Goal: Transaction & Acquisition: Purchase product/service

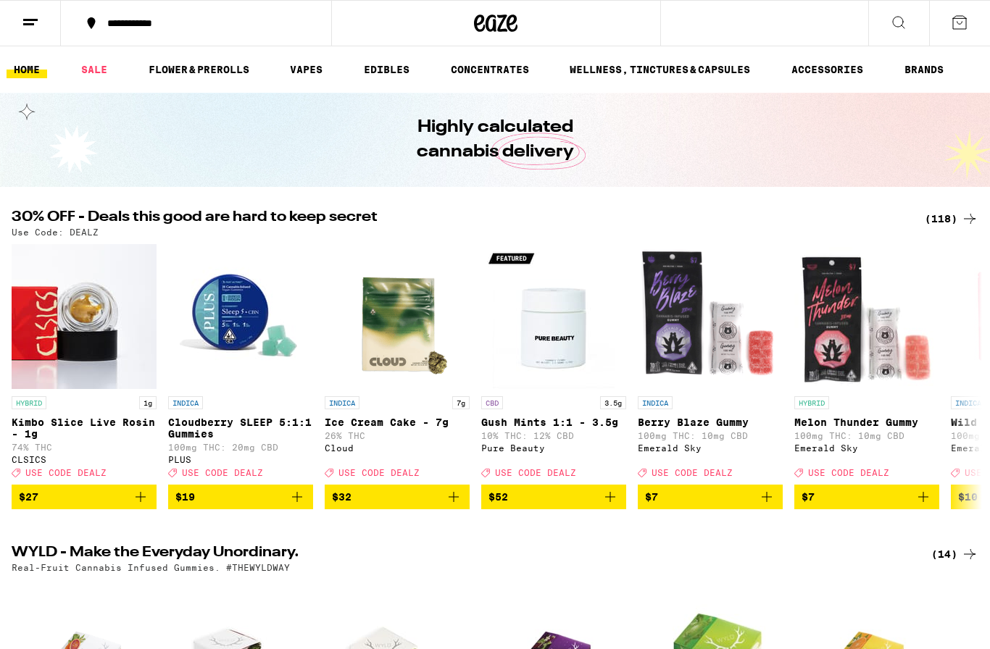
click at [950, 220] on div "(118)" at bounding box center [952, 218] width 54 height 17
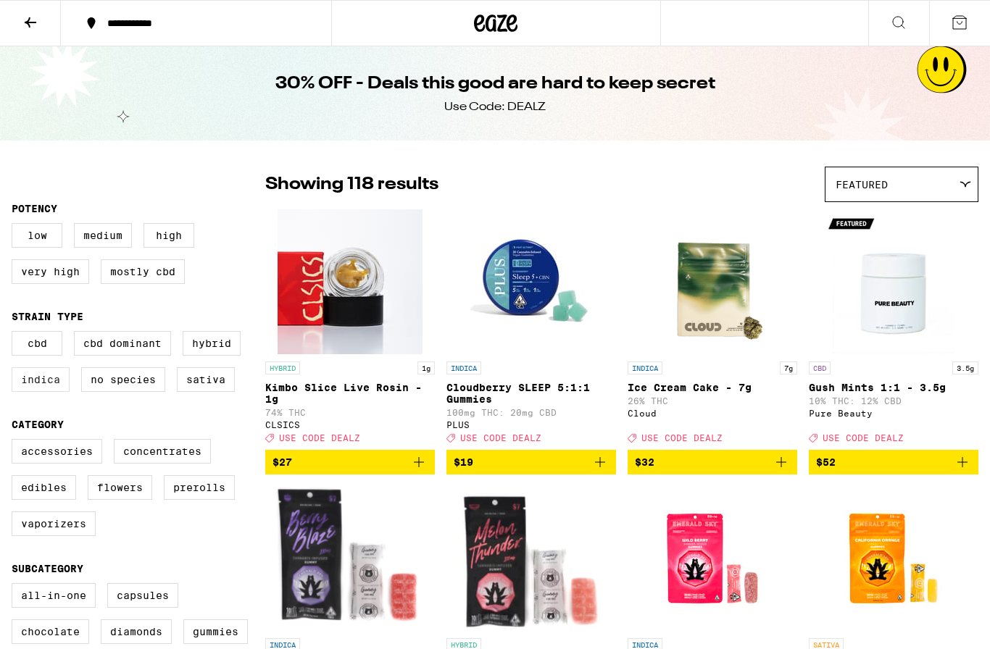
click at [33, 383] on label "Indica" at bounding box center [41, 379] width 58 height 25
click at [15, 334] on input "Indica" at bounding box center [14, 333] width 1 height 1
checkbox input "true"
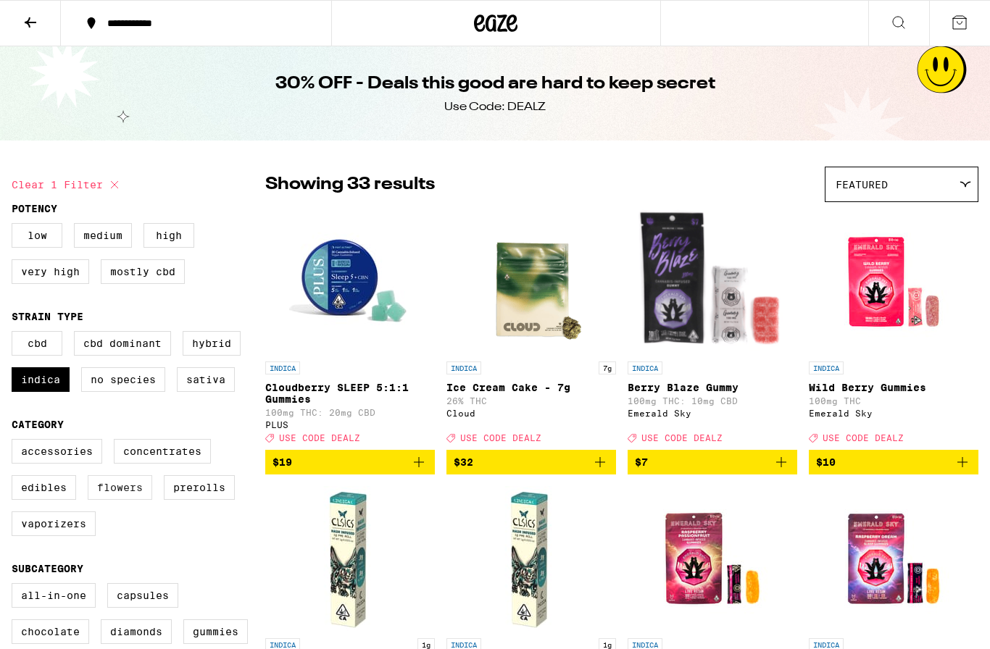
click at [121, 500] on label "Flowers" at bounding box center [120, 487] width 65 height 25
click at [15, 442] on input "Flowers" at bounding box center [14, 441] width 1 height 1
checkbox input "true"
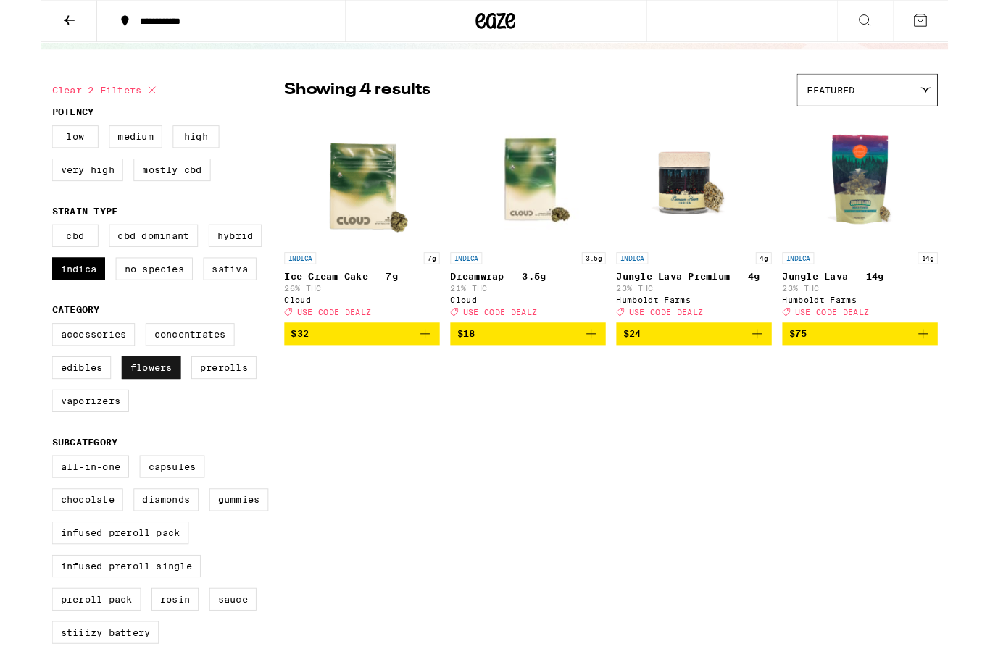
scroll to position [87, 0]
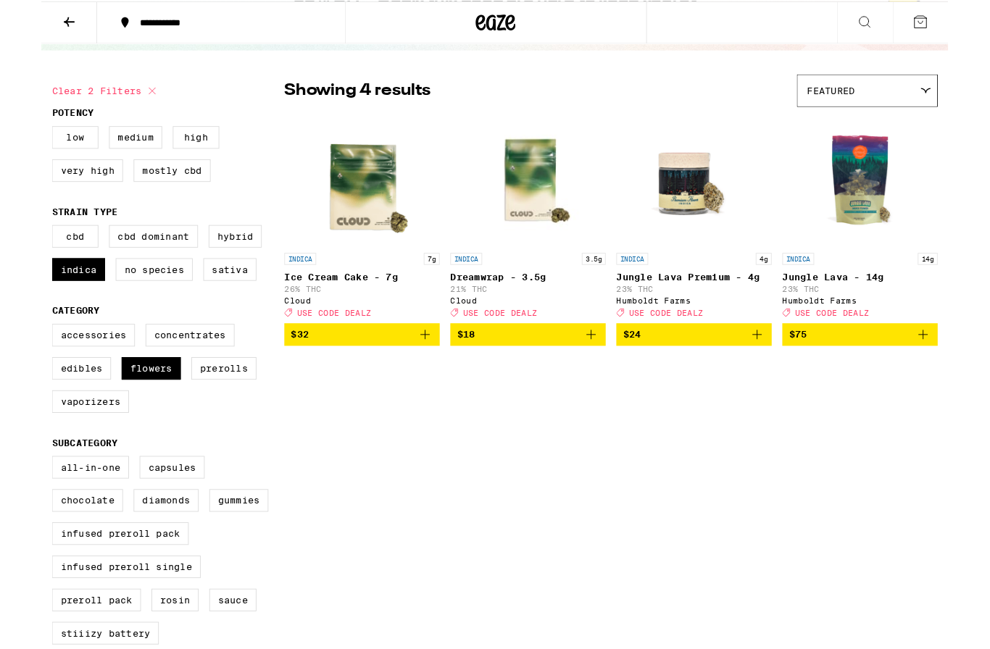
click at [46, 16] on button at bounding box center [30, 24] width 61 height 46
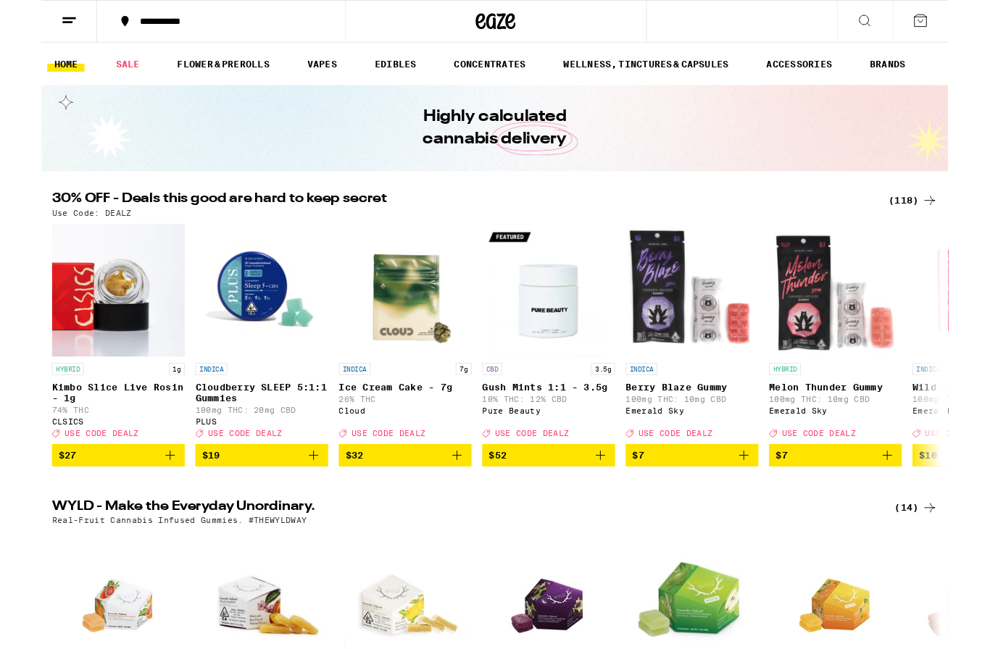
click at [949, 219] on div "(118)" at bounding box center [952, 218] width 54 height 17
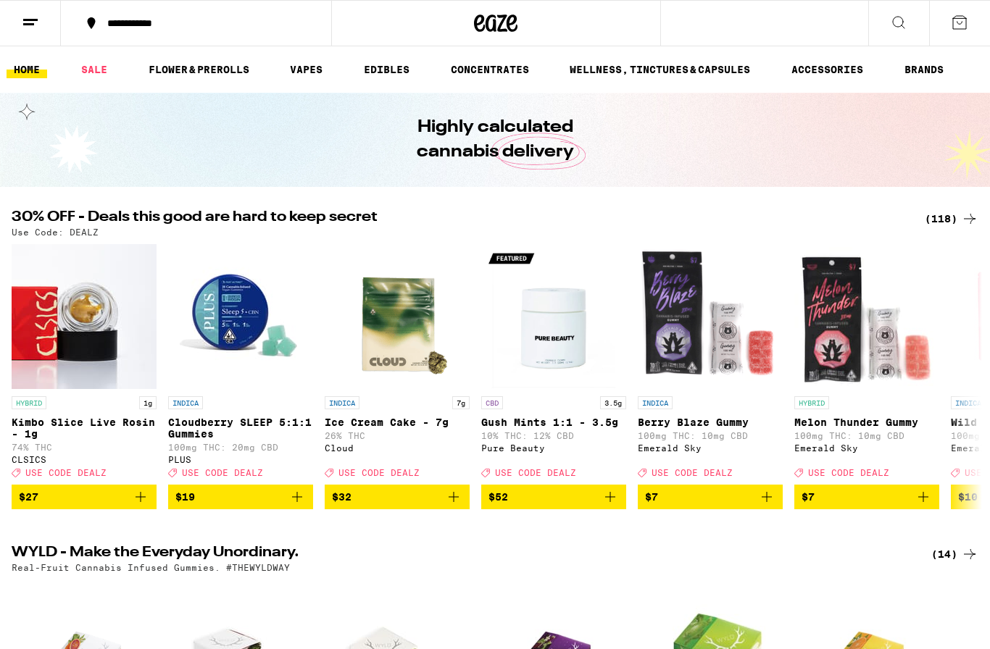
click at [955, 215] on div "(118)" at bounding box center [952, 218] width 54 height 17
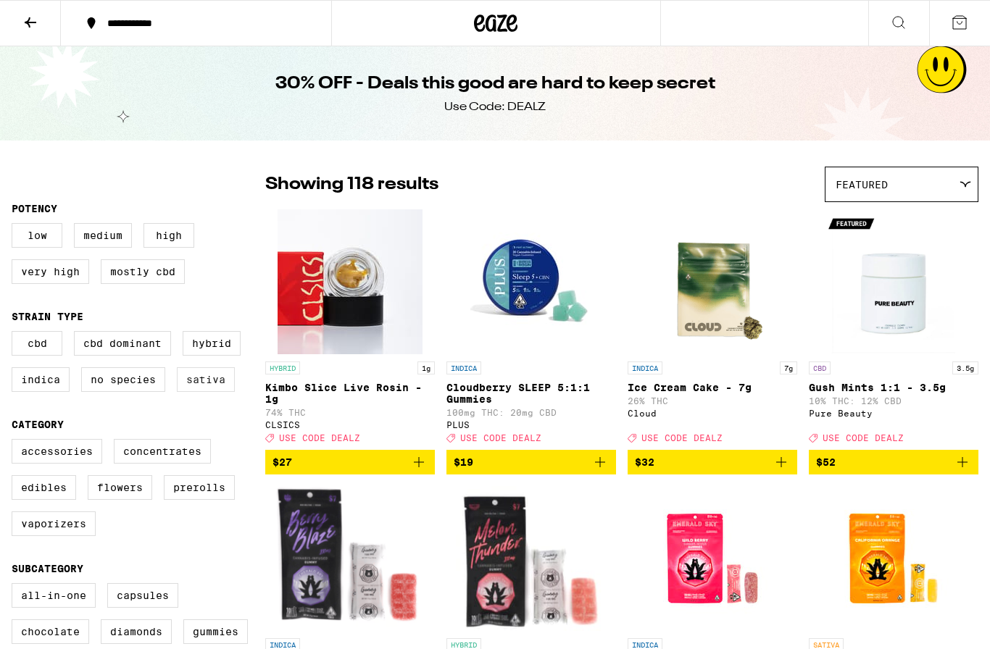
click at [203, 392] on label "Sativa" at bounding box center [206, 379] width 58 height 25
click at [15, 334] on input "Sativa" at bounding box center [14, 333] width 1 height 1
checkbox input "true"
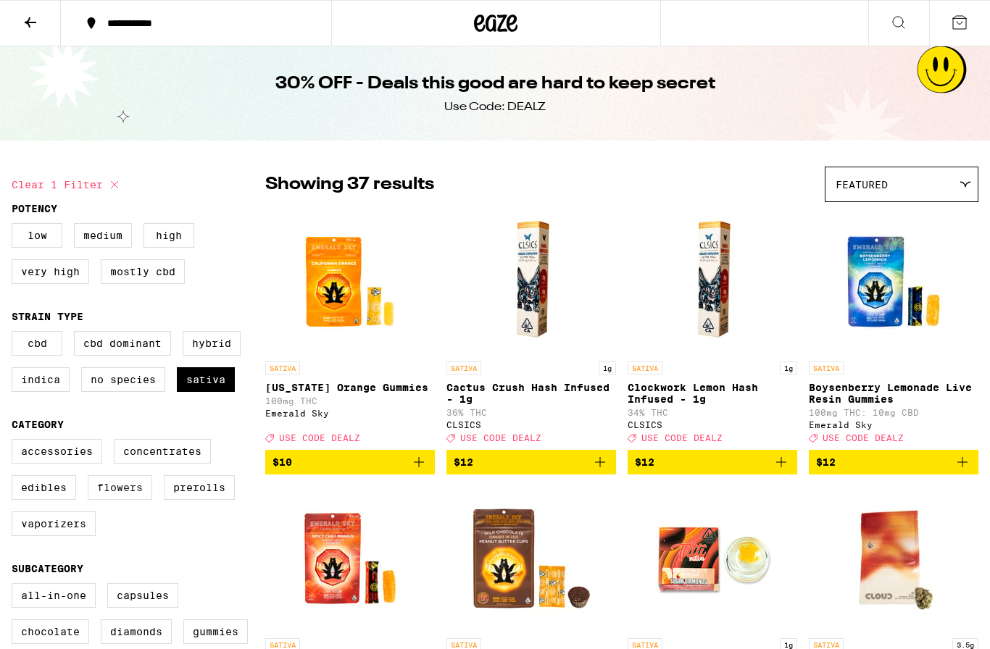
click at [122, 500] on label "Flowers" at bounding box center [120, 487] width 65 height 25
click at [15, 442] on input "Flowers" at bounding box center [14, 441] width 1 height 1
checkbox input "true"
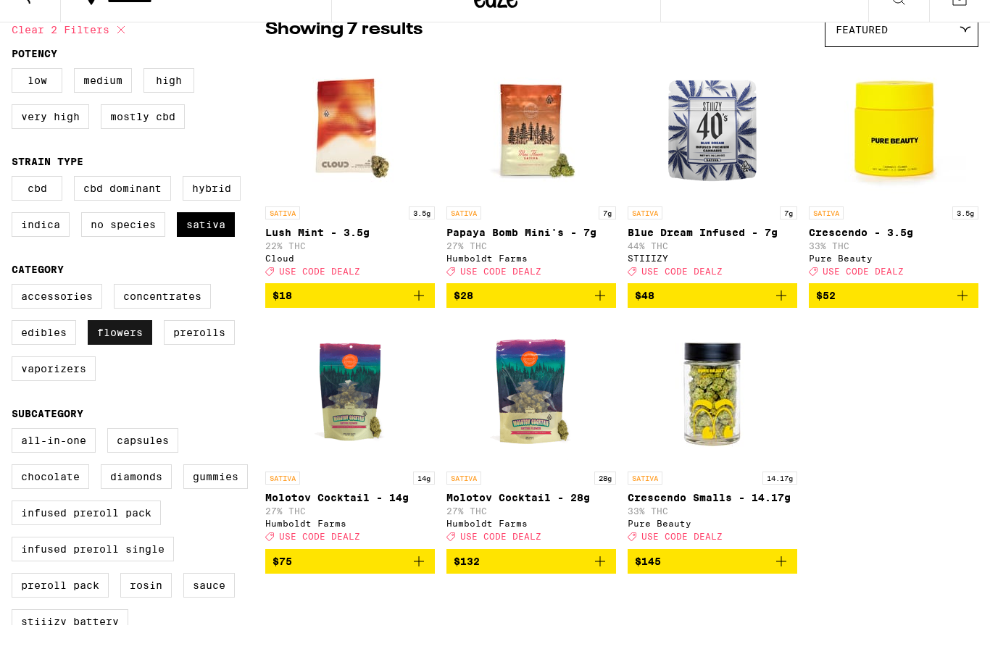
scroll to position [155, 0]
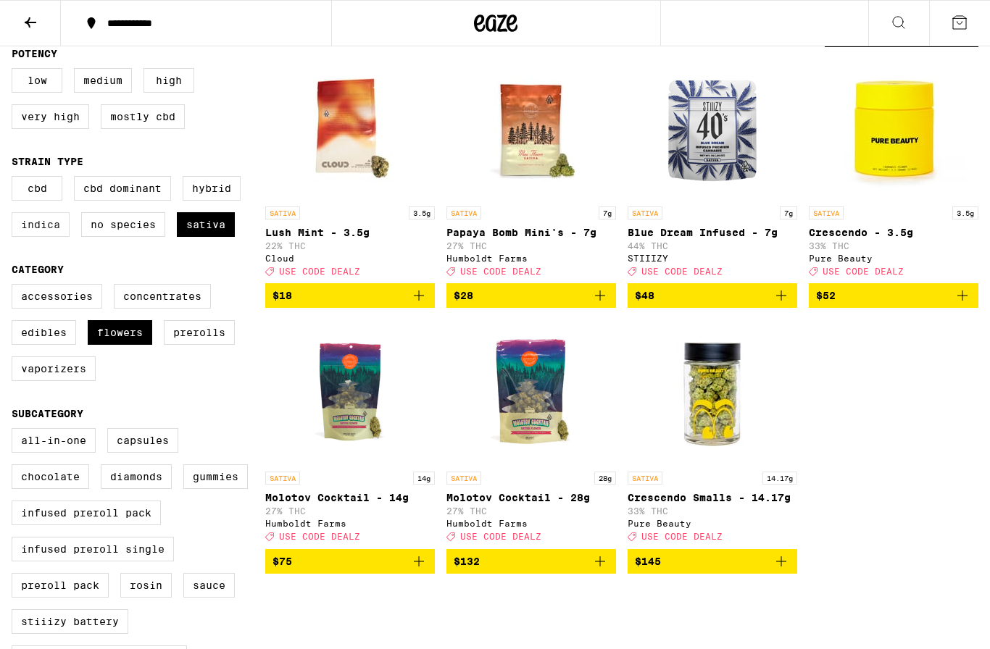
click at [41, 237] on label "Indica" at bounding box center [41, 224] width 58 height 25
click at [15, 179] on input "Indica" at bounding box center [14, 178] width 1 height 1
checkbox input "true"
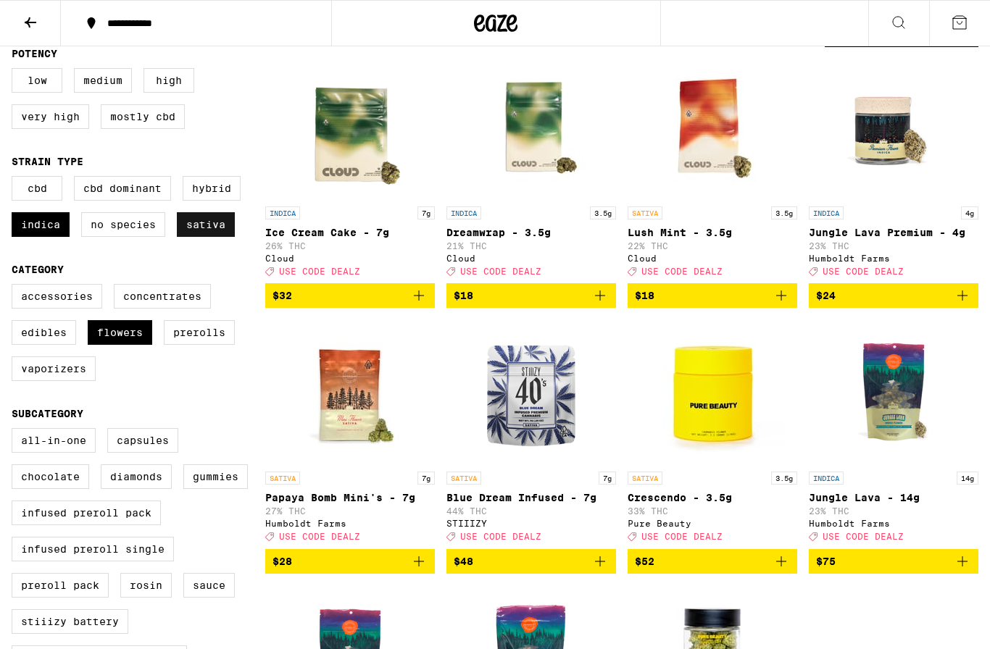
click at [234, 237] on label "Sativa" at bounding box center [206, 224] width 58 height 25
click at [15, 179] on input "Sativa" at bounding box center [14, 178] width 1 height 1
checkbox input "false"
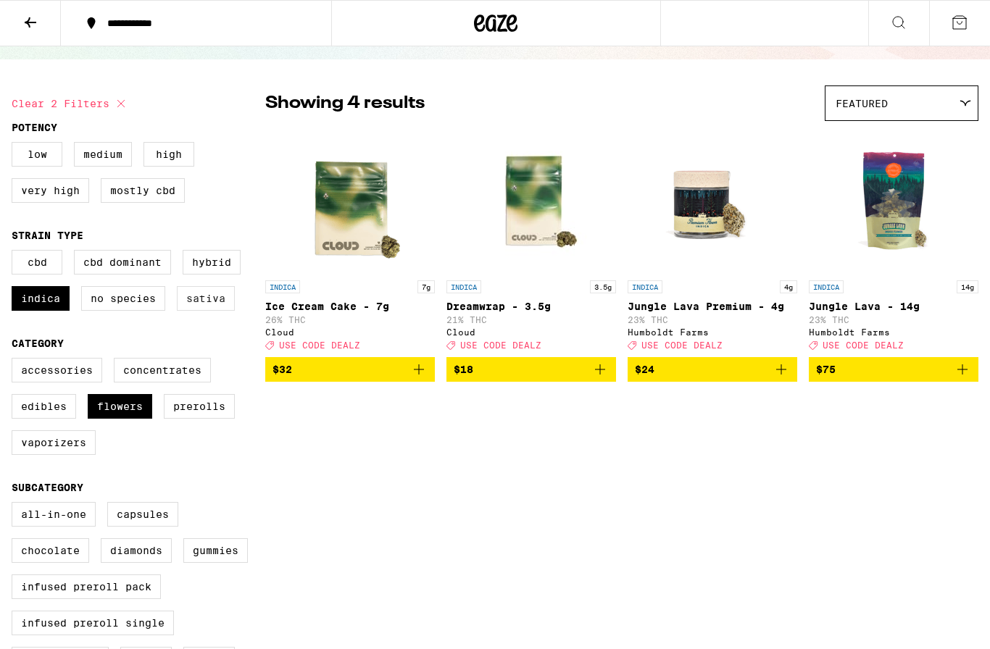
scroll to position [80, 0]
click at [362, 211] on img "Open page for Ice Cream Cake - 7g from Cloud" at bounding box center [350, 201] width 145 height 145
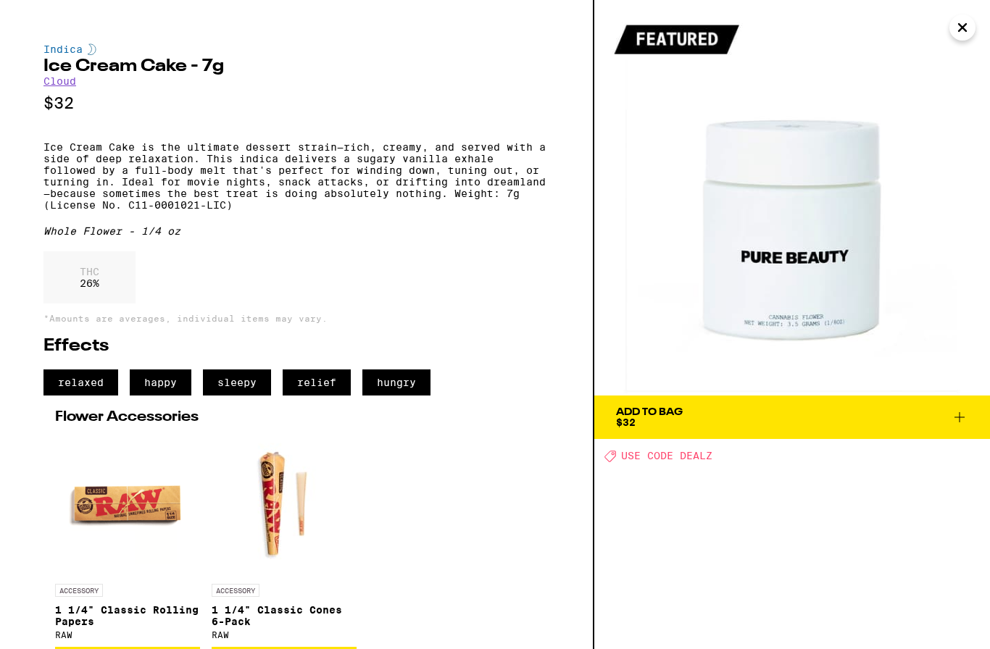
click at [950, 34] on img at bounding box center [792, 198] width 396 height 396
click at [969, 34] on icon "Close" at bounding box center [962, 28] width 17 height 22
